Goal: Task Accomplishment & Management: Manage account settings

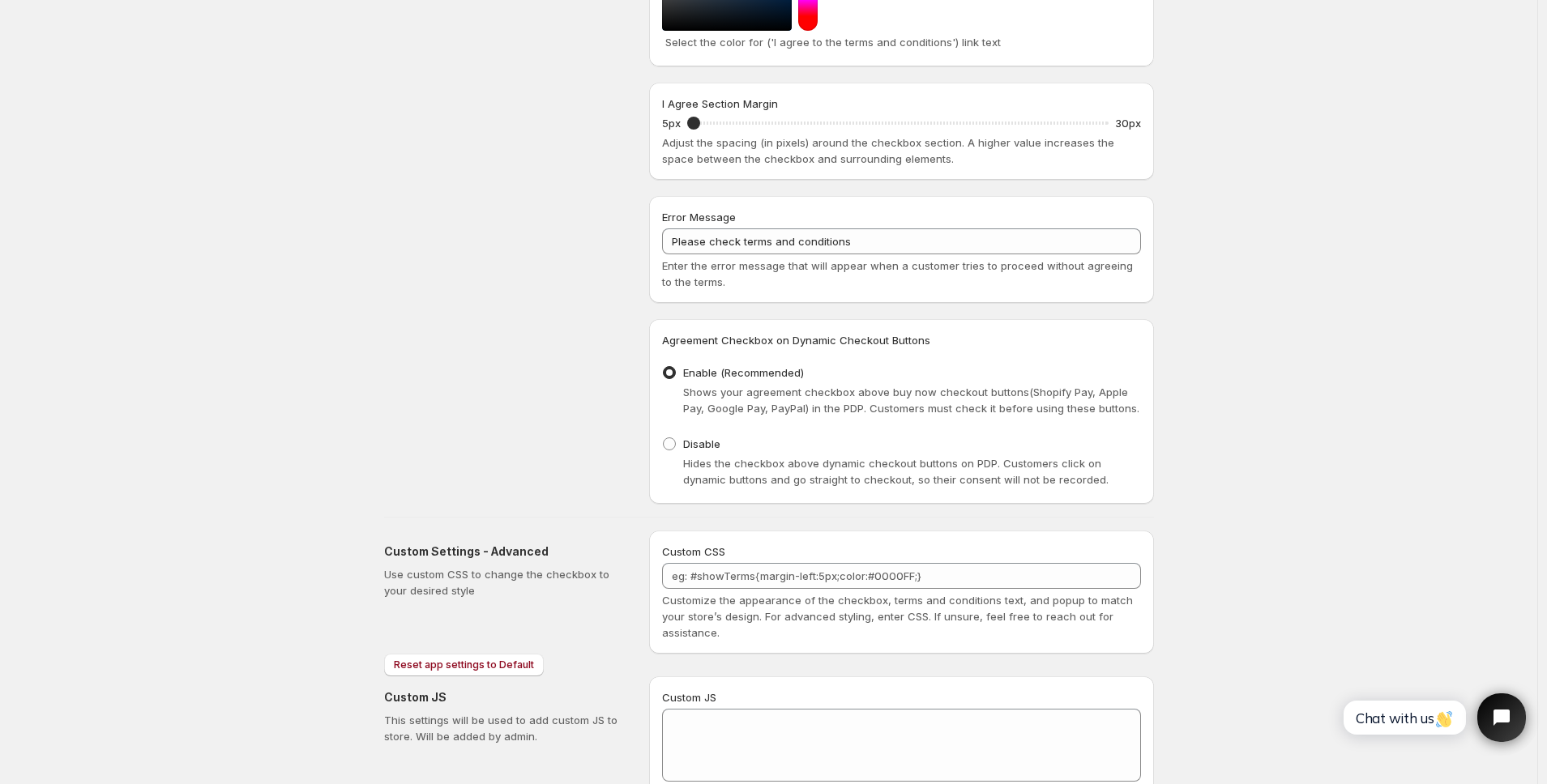
scroll to position [964, 0]
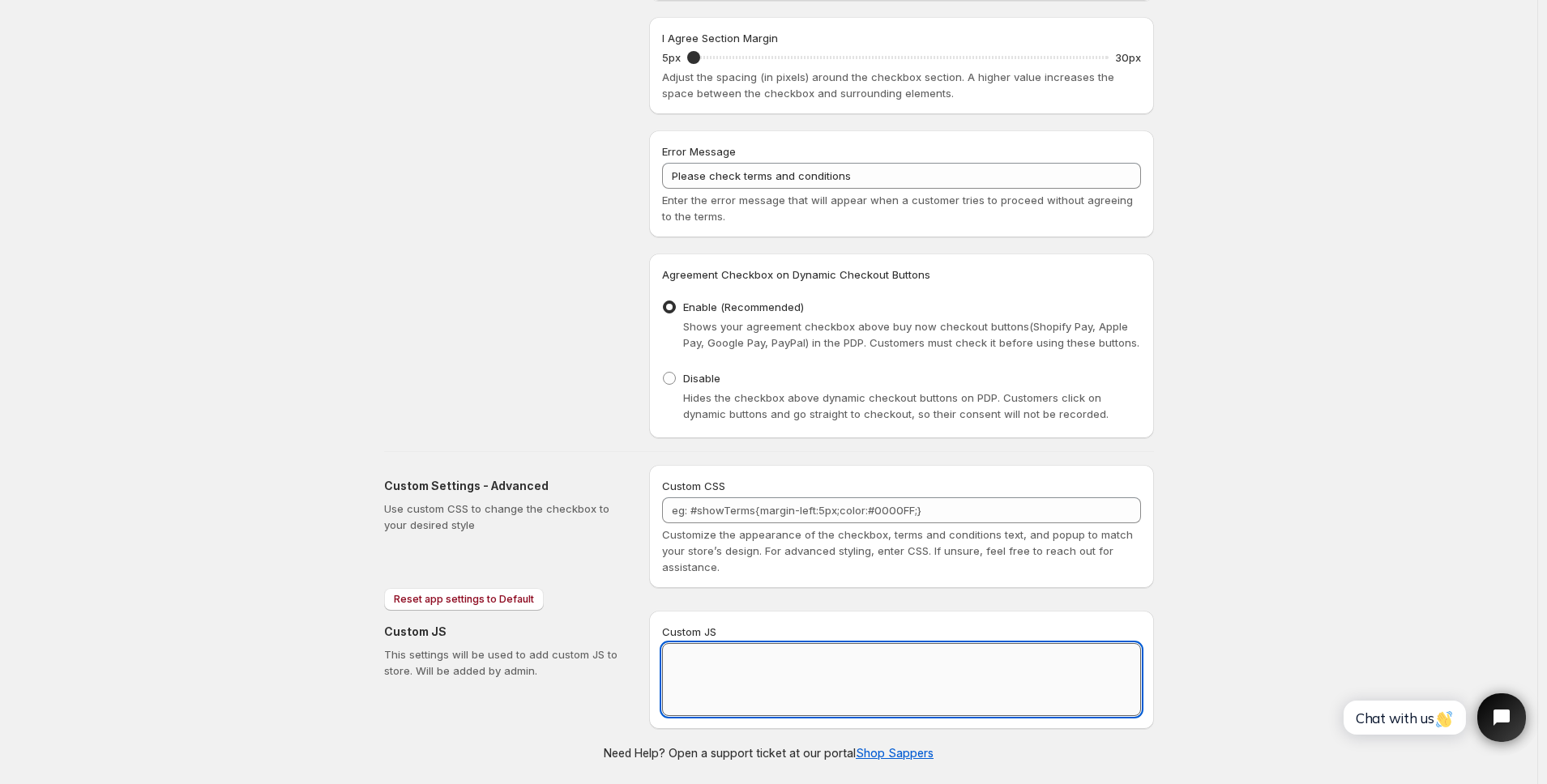
click at [764, 671] on textarea "Custom JS" at bounding box center [902, 679] width 479 height 73
paste textarea "// == Terms and Conditions Checkbox - Superior Implementation == (function () {…"
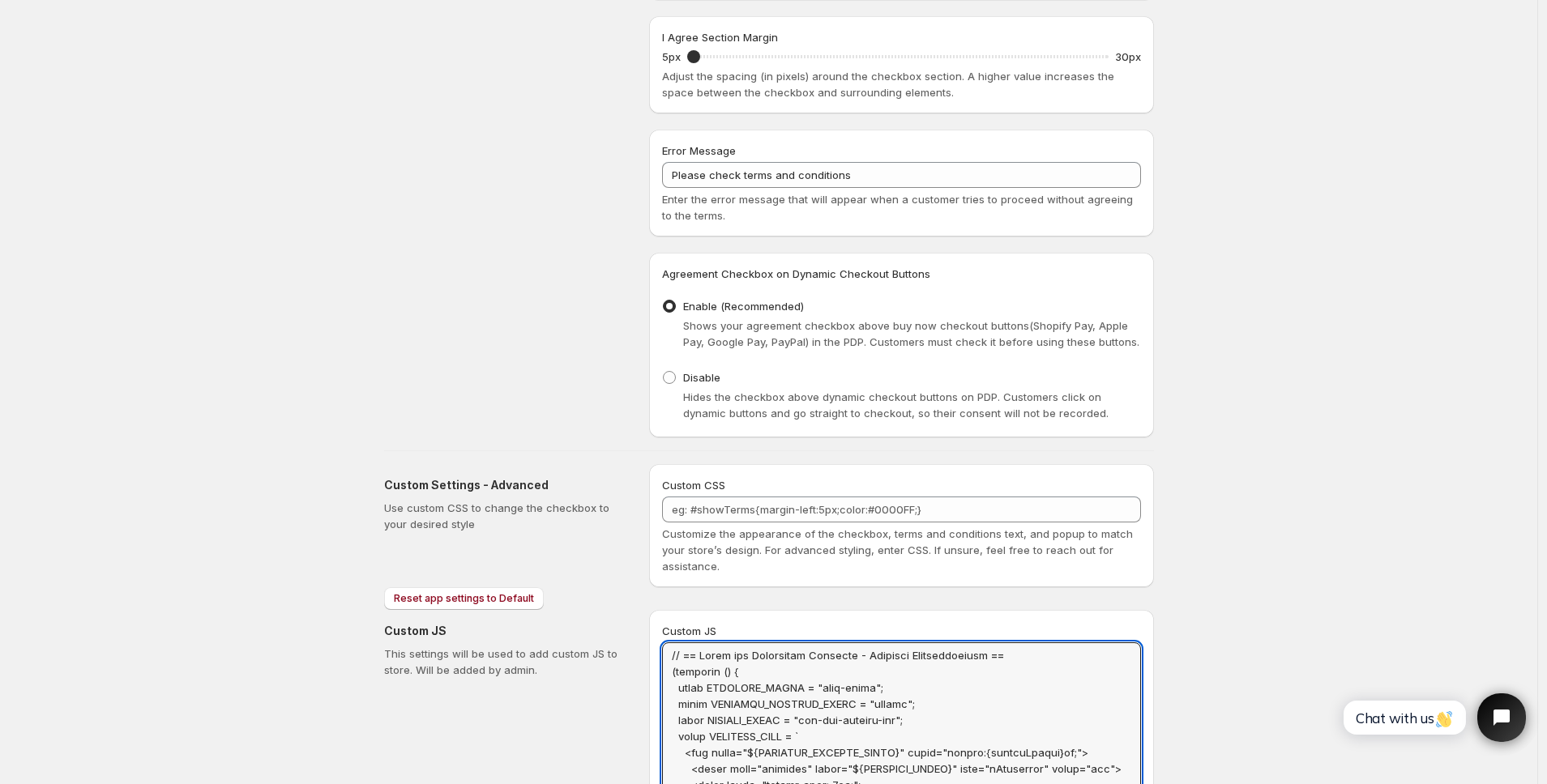
scroll to position [0, 0]
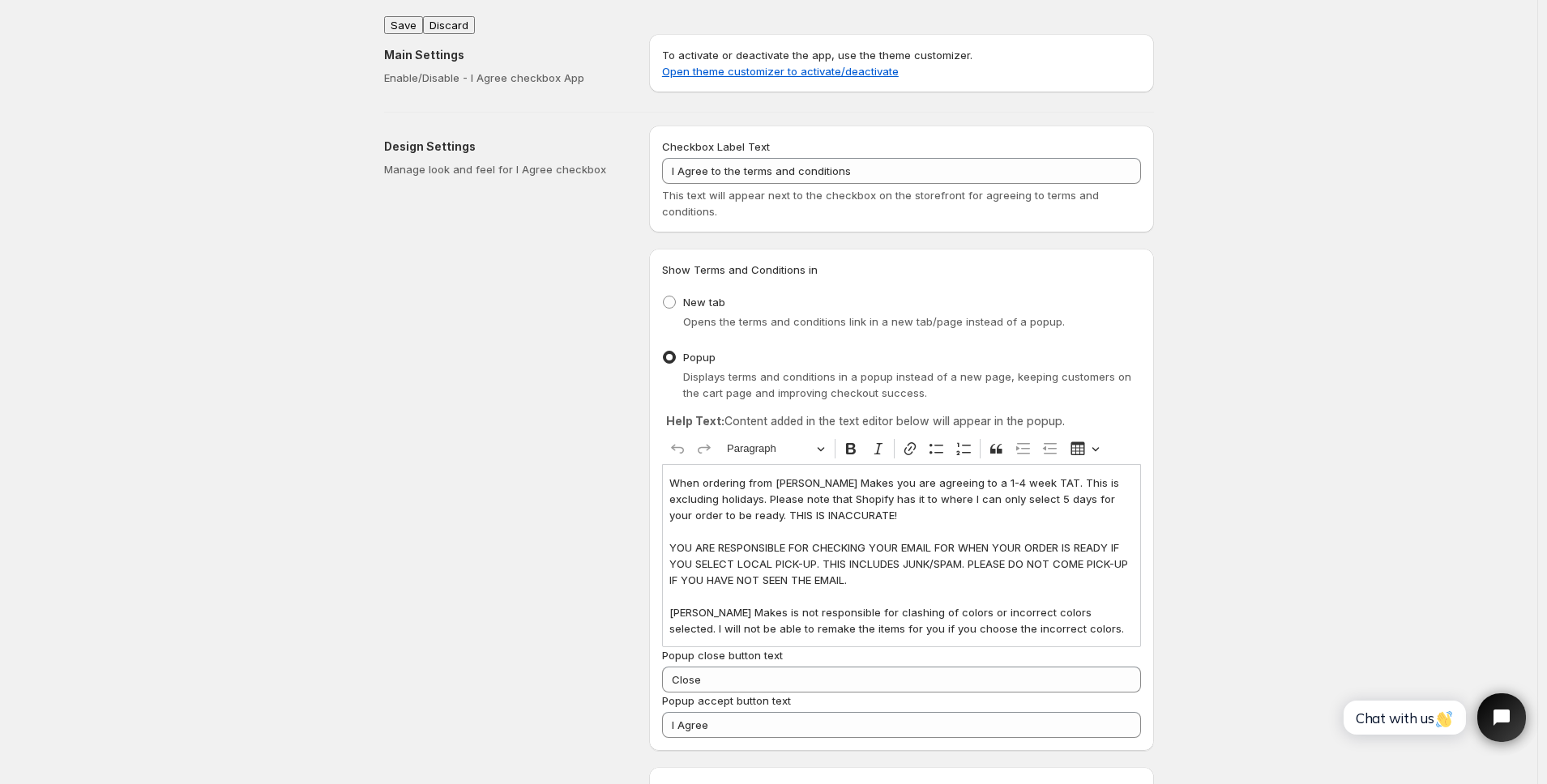
type textarea "// == Terms and Conditions Checkbox - Superior Implementation == (function () {…"
click at [415, 20] on button "Save" at bounding box center [403, 25] width 39 height 18
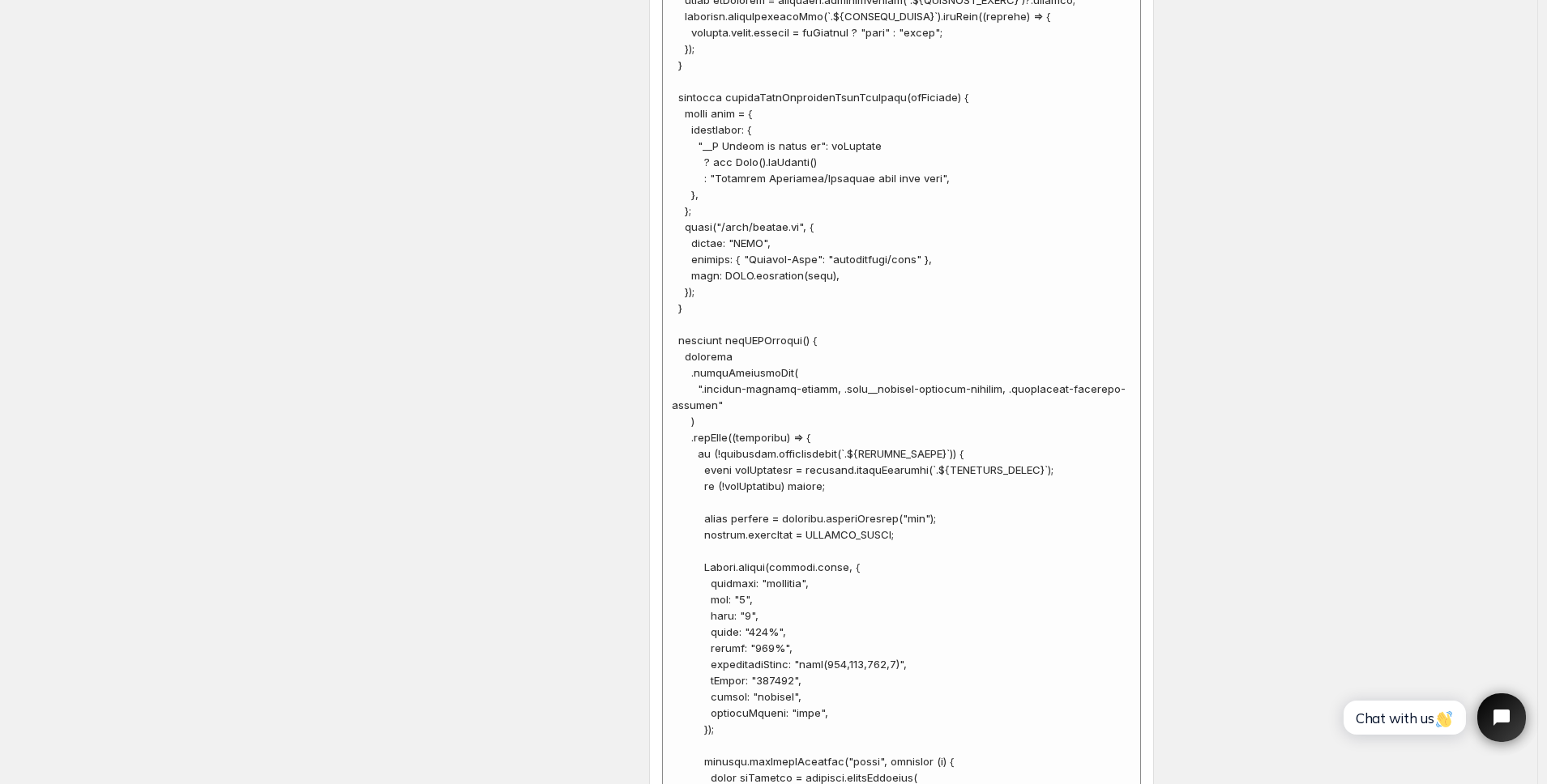
scroll to position [5355, 0]
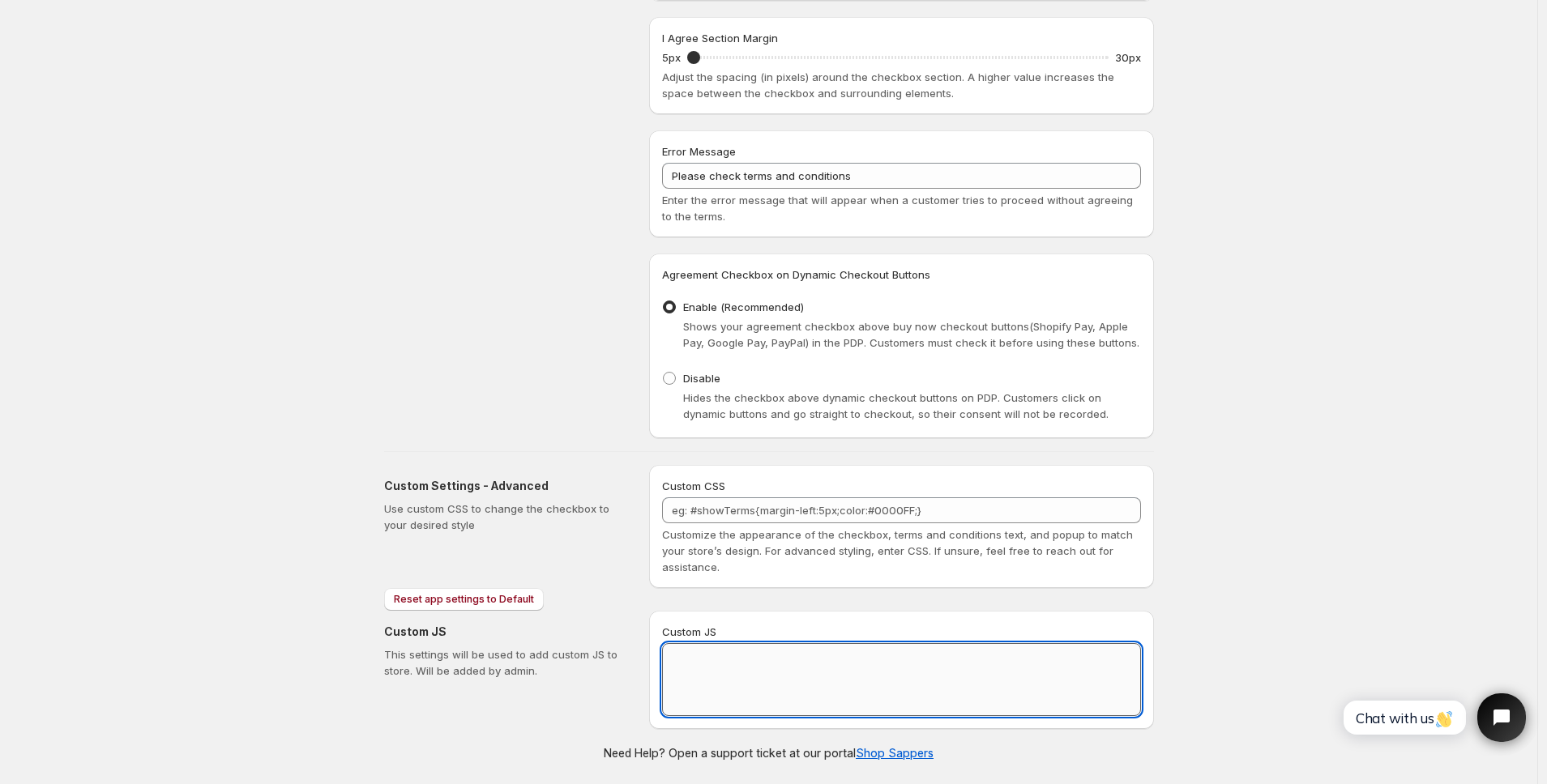
scroll to position [964, 0]
paste textarea "// == Terms and Conditions Checkbox - Superior Implementation == (function () {…"
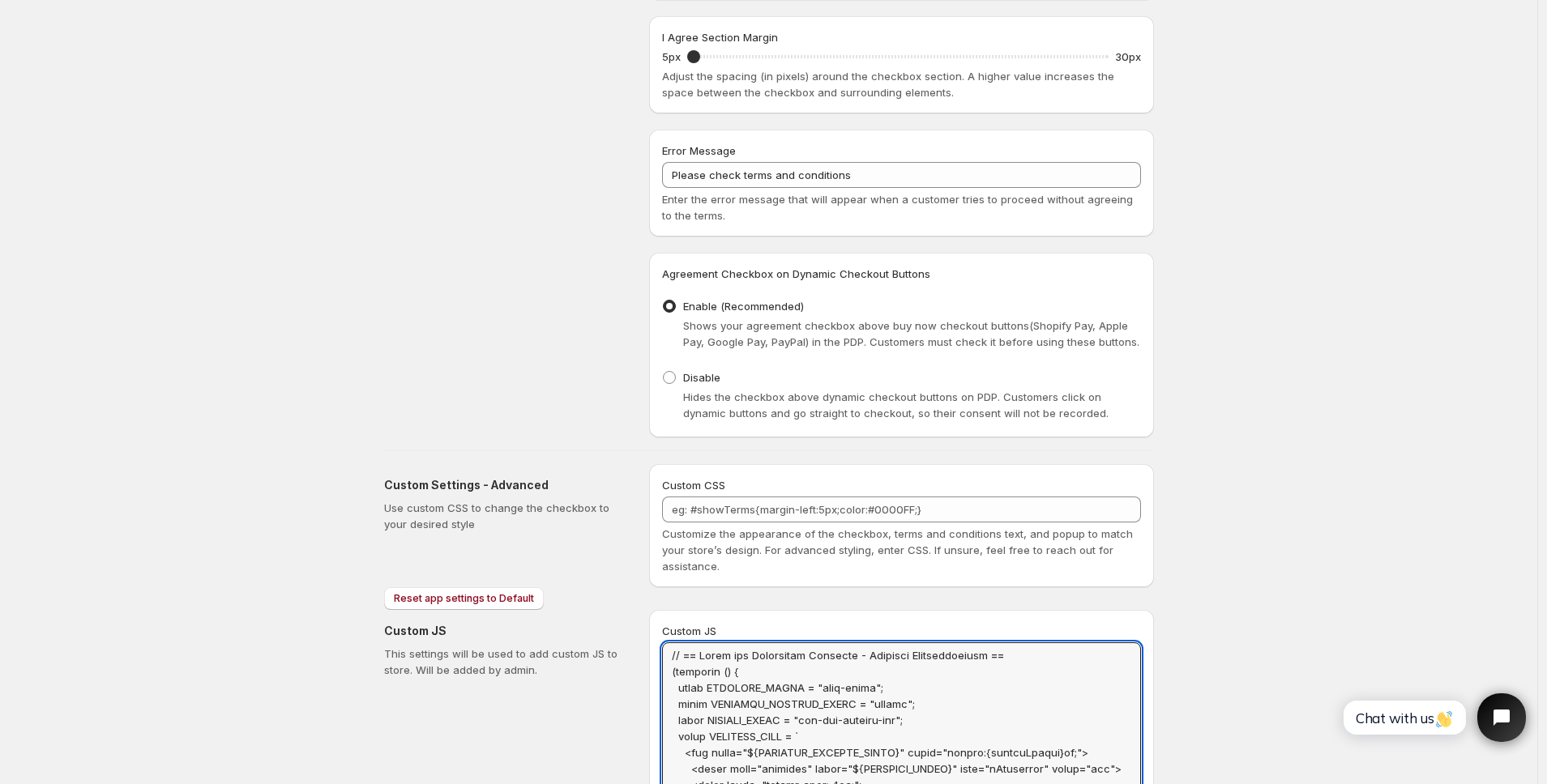
scroll to position [0, 0]
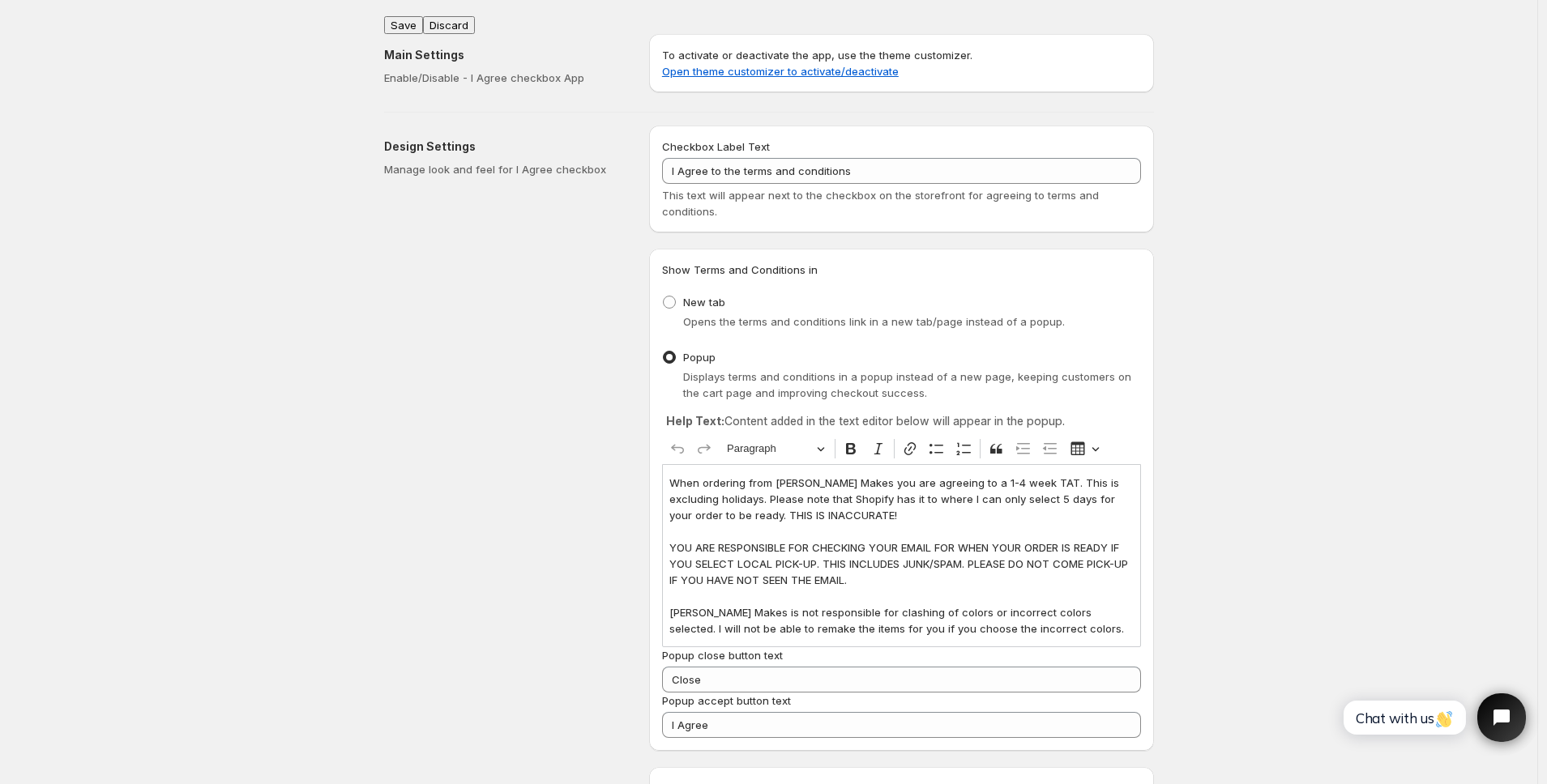
type textarea "// == Terms and Conditions Checkbox - Superior Implementation == (function () {…"
click at [410, 16] on button "Save" at bounding box center [403, 25] width 39 height 18
click at [492, 332] on div "Design Settings Manage look and feel for I Agree checkbox" at bounding box center [509, 763] width 252 height 1276
click at [497, 277] on div "Design Settings Manage look and feel for I Agree checkbox" at bounding box center [509, 763] width 252 height 1276
